Goal: Transaction & Acquisition: Subscribe to service/newsletter

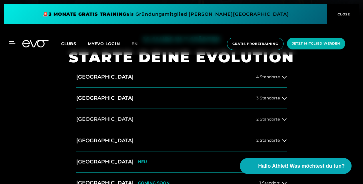
scroll to position [171, 0]
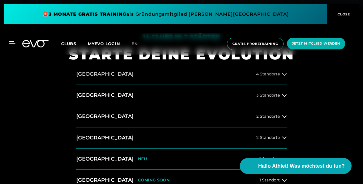
click at [285, 72] on icon at bounding box center [284, 74] width 5 height 5
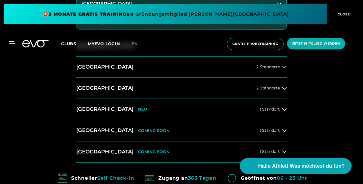
scroll to position [371, 0]
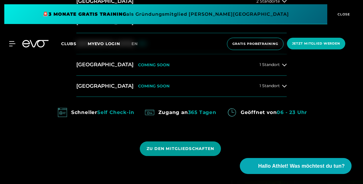
click at [148, 147] on span "ZU DEN MITGLIEDSCHAFTEN" at bounding box center [180, 149] width 68 height 6
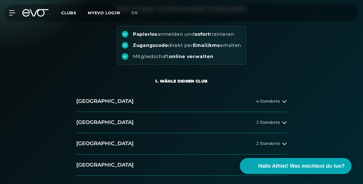
scroll to position [57, 0]
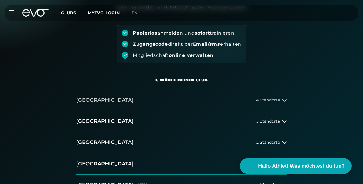
click at [267, 98] on span "4 Standorte" at bounding box center [268, 100] width 24 height 4
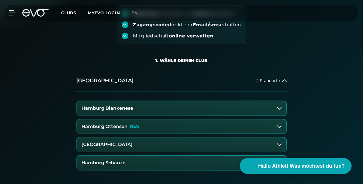
scroll to position [86, 0]
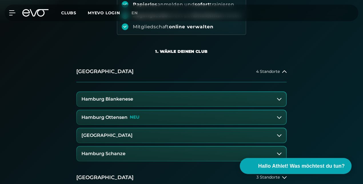
click at [117, 154] on h3 "Hamburg Schanze" at bounding box center [103, 153] width 44 height 5
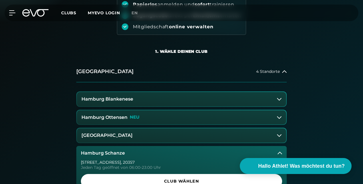
scroll to position [171, 0]
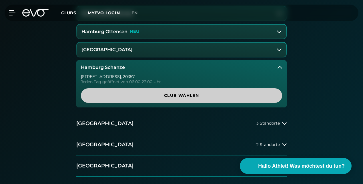
click at [130, 93] on span "Club wählen" at bounding box center [181, 96] width 187 height 6
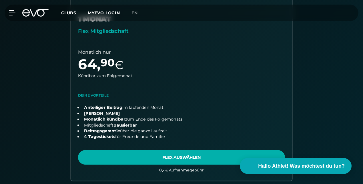
scroll to position [400, 0]
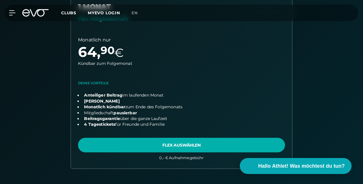
click at [198, 143] on link "choose plan" at bounding box center [181, 76] width 221 height 184
